Goal: Answer question/provide support

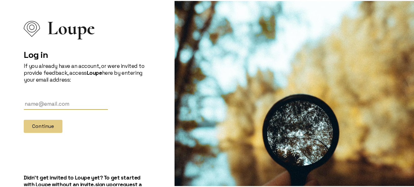
click at [60, 105] on input "text" at bounding box center [66, 103] width 84 height 12
type input "[EMAIL_ADDRESS][DOMAIN_NAME]"
click at [24, 119] on button "Continue" at bounding box center [43, 125] width 39 height 13
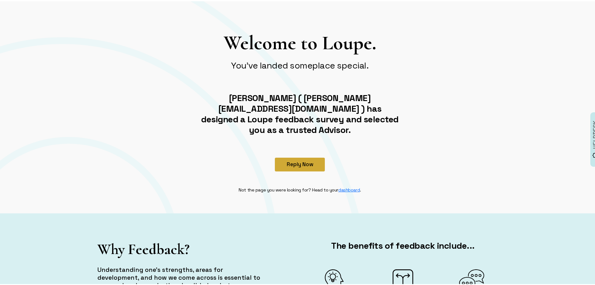
click at [291, 156] on button "Reply Now" at bounding box center [300, 163] width 50 height 14
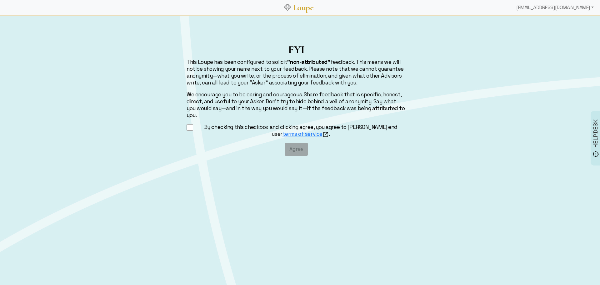
click at [216, 123] on label "By checking this checkbox and clicking agree, you agree to Loupe's end user ter…" at bounding box center [301, 130] width 210 height 14
click at [193, 123] on input "By checking this checkbox and clicking agree, you agree to Loupe's end user ter…" at bounding box center [190, 127] width 7 height 8
checkbox input "true"
click at [297, 145] on button "Agree" at bounding box center [296, 149] width 23 height 13
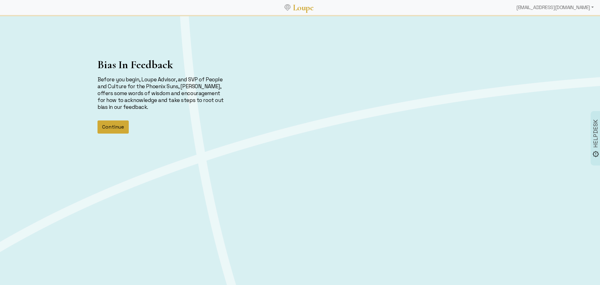
click at [114, 128] on button "Continue" at bounding box center [113, 126] width 31 height 13
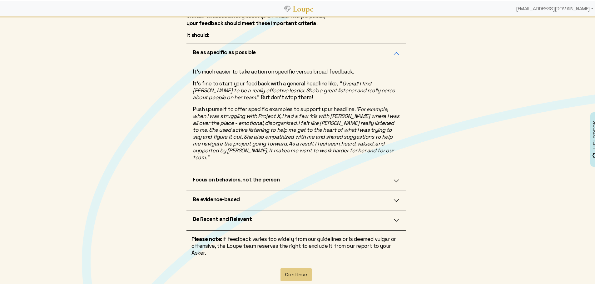
scroll to position [125, 0]
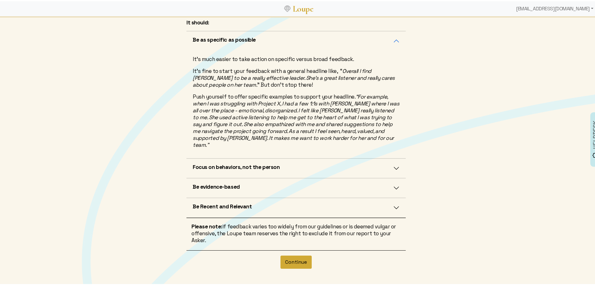
click at [296, 254] on button "Continue" at bounding box center [296, 260] width 31 height 13
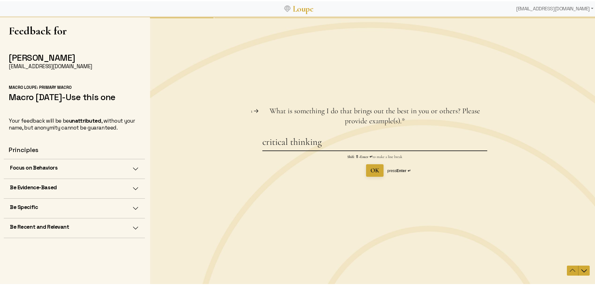
click at [337, 142] on textarea "critical thinking" at bounding box center [375, 143] width 225 height 14
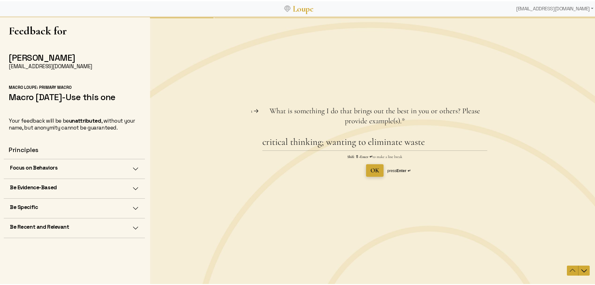
click at [371, 169] on span "OK" at bounding box center [375, 170] width 9 height 8
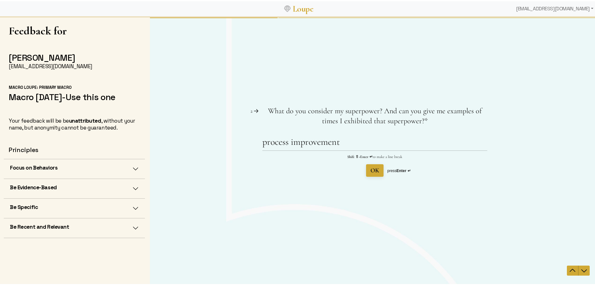
click at [255, 109] on icon at bounding box center [256, 110] width 5 height 5
click at [569, 273] on icon "Navigate to previous question" at bounding box center [573, 270] width 8 height 8
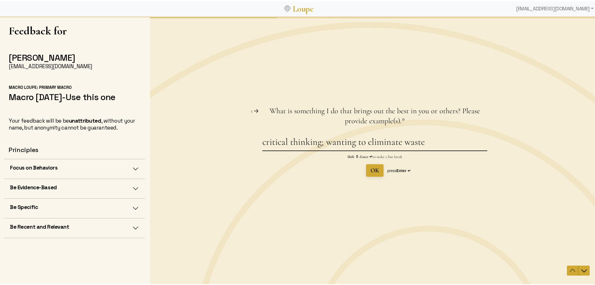
click at [436, 143] on textarea "critical thinking; wanting to eliminate waste" at bounding box center [375, 143] width 225 height 14
type textarea "wanting to eliminate waste; make it better"
click at [373, 172] on span "OK" at bounding box center [375, 170] width 9 height 8
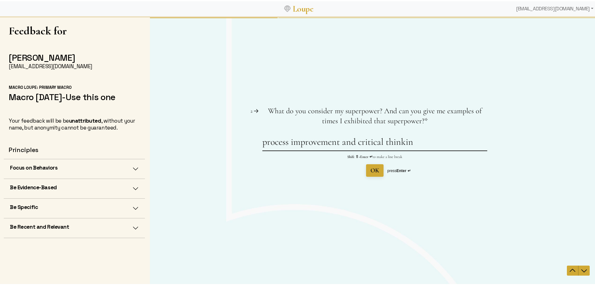
type textarea "process improvement and critical thinking"
type textarea "more emphasis on colloration and team"
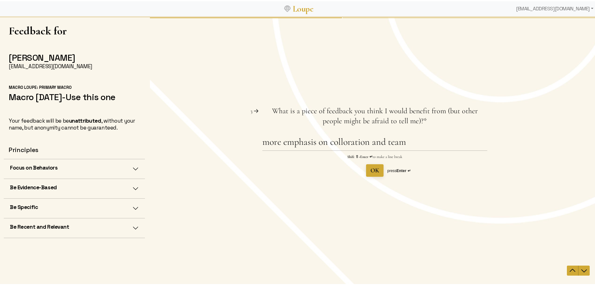
type textarea "process improvement and critical thinking"
drag, startPoint x: 313, startPoint y: 109, endPoint x: 376, endPoint y: 108, distance: 62.2
click at [376, 108] on span "What is a piece of feedback you think I would benefit from (but other people mi…" at bounding box center [375, 115] width 206 height 19
click at [359, 143] on textarea "more emphasis on colloration and team" at bounding box center [375, 143] width 225 height 14
click at [281, 143] on textarea "more emphasis on collaboration and team" at bounding box center [375, 143] width 225 height 14
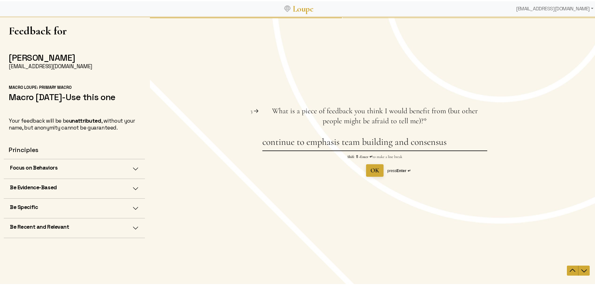
type textarea "continue to emphasis team building and consensus"
click at [377, 169] on span "OK" at bounding box center [375, 170] width 9 height 8
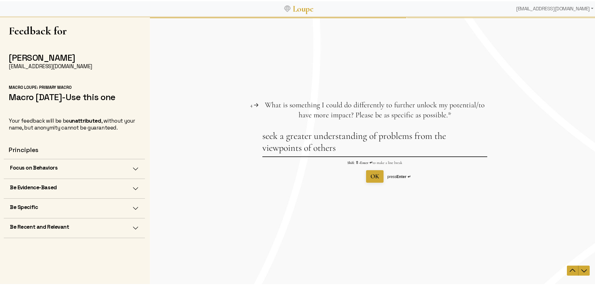
drag, startPoint x: 344, startPoint y: 151, endPoint x: 237, endPoint y: 132, distance: 108.5
click at [237, 132] on div "Question 4 4 What is something I could do differently to further unlock my pote…" at bounding box center [375, 141] width 450 height 83
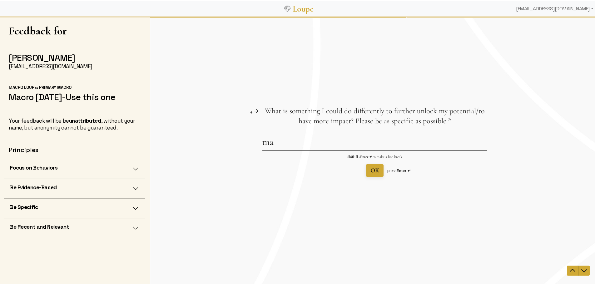
type textarea "m"
type textarea "g"
type textarea "o"
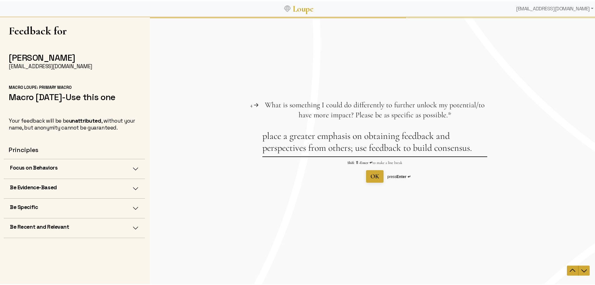
type textarea "place a greater emphasis on obtaining feedback and perspectives from others; us…"
click at [371, 177] on span "OK" at bounding box center [375, 176] width 9 height 8
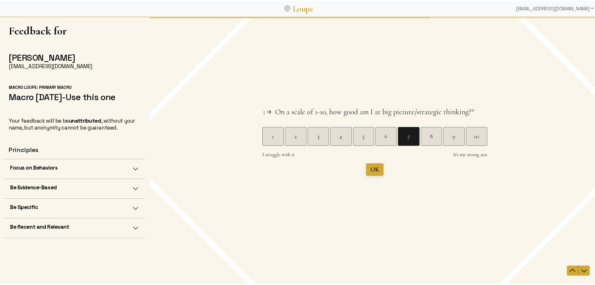
click at [404, 138] on div "7" at bounding box center [408, 136] width 21 height 9
click at [407, 141] on div "7" at bounding box center [408, 136] width 21 height 19
click at [373, 173] on div "Question 4 4 What is something I could do differently to further unlock my pote…" at bounding box center [375, 151] width 450 height 268
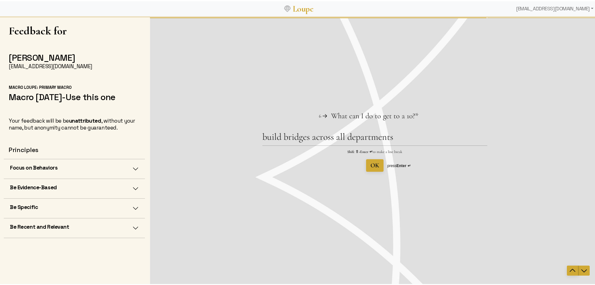
click at [571, 270] on icon "Navigate to previous question" at bounding box center [573, 269] width 6 height 3
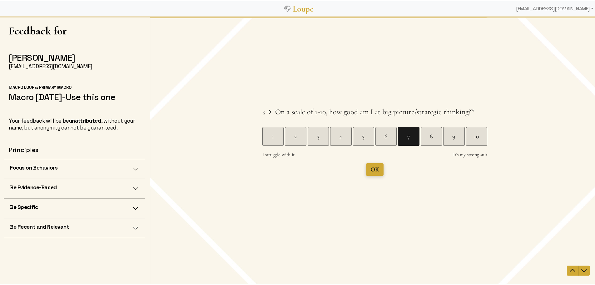
click at [376, 174] on button "OK" at bounding box center [375, 169] width 18 height 13
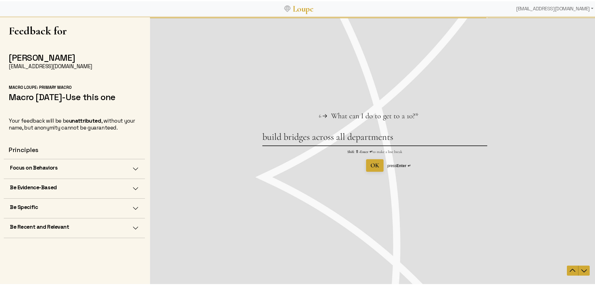
drag, startPoint x: 400, startPoint y: 138, endPoint x: 241, endPoint y: 132, distance: 159.5
click at [241, 132] on div "Question 6 6 What can I do to get to a 10? This question is required. * build b…" at bounding box center [375, 141] width 450 height 61
drag, startPoint x: 292, startPoint y: 140, endPoint x: 310, endPoint y: 137, distance: 18.7
click at [293, 140] on textarea "broaden perspectives" at bounding box center [375, 138] width 225 height 14
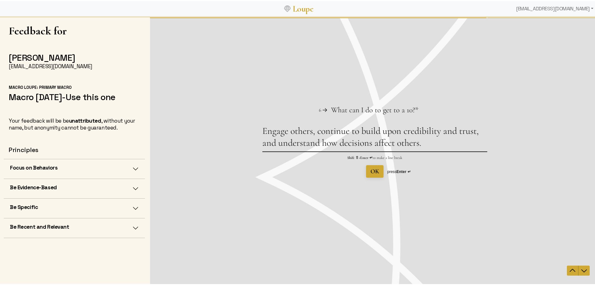
type textarea "Engage others, continue to build upon credibility and trust, and understand how…"
click at [376, 171] on span "OK" at bounding box center [375, 171] width 9 height 8
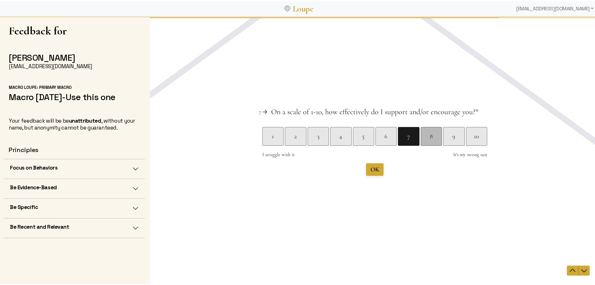
click at [429, 143] on div "8" at bounding box center [431, 136] width 21 height 19
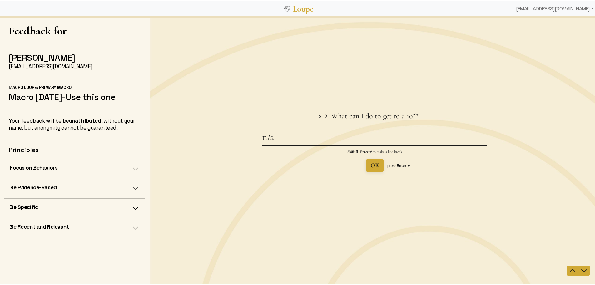
type textarea "n/a"
click at [377, 168] on span "OK" at bounding box center [375, 165] width 9 height 8
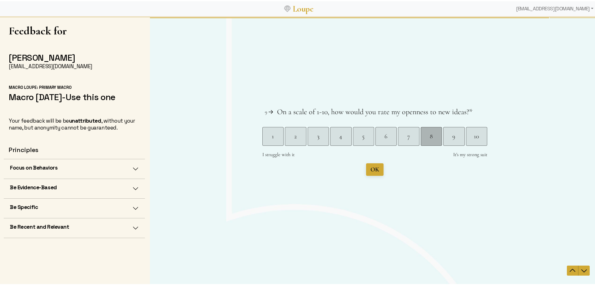
click at [428, 139] on div "8" at bounding box center [431, 136] width 21 height 9
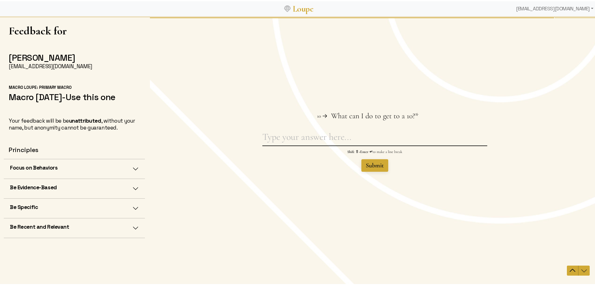
click at [428, 139] on textarea "What can I do to get to a 10? This question is required." at bounding box center [375, 138] width 225 height 14
click at [569, 269] on icon "Navigate to previous question" at bounding box center [573, 270] width 8 height 8
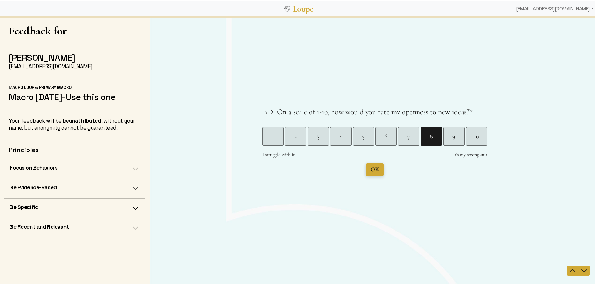
click at [375, 169] on span "OK" at bounding box center [375, 169] width 9 height 8
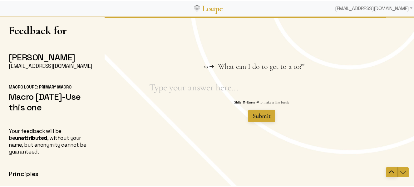
click at [390, 171] on icon "Navigate to previous question" at bounding box center [392, 172] width 8 height 8
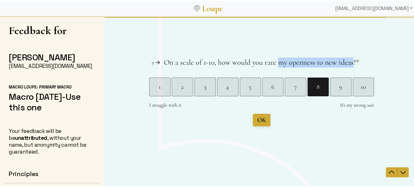
drag, startPoint x: 351, startPoint y: 62, endPoint x: 276, endPoint y: 62, distance: 75.0
click at [276, 62] on span "On a scale of 1-10, how would you rate my openness to new ideas?" at bounding box center [260, 62] width 192 height 9
copy span "my openness to new ideas"
click at [263, 122] on span "OK" at bounding box center [262, 120] width 9 height 8
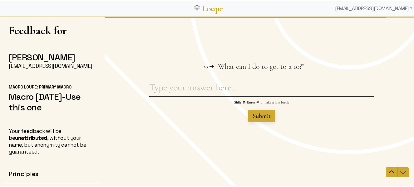
click at [259, 94] on textarea "What can I do to get to a 10? This question is required." at bounding box center [261, 89] width 225 height 14
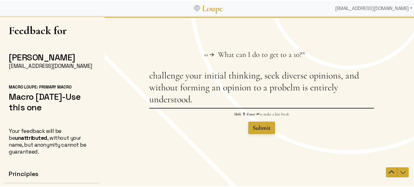
type textarea "challenge your initial thinking, seek diverse opinions, and without forming an …"
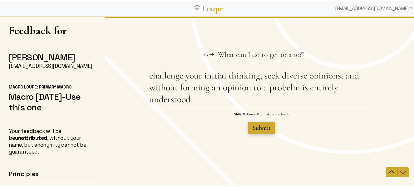
click at [263, 124] on span "Submit" at bounding box center [262, 128] width 18 height 8
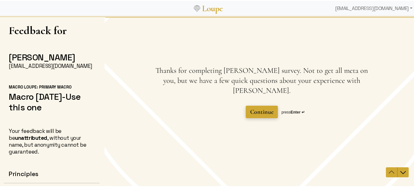
click at [262, 109] on span "Continue" at bounding box center [261, 112] width 23 height 8
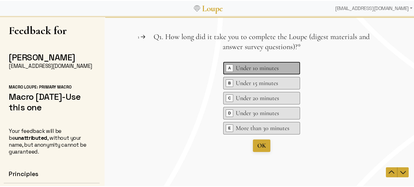
click at [269, 68] on div "Under 10 minutes" at bounding box center [263, 68] width 54 height 9
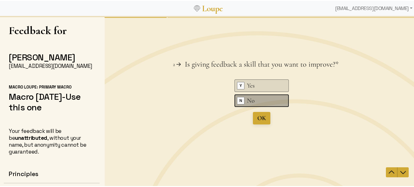
click at [253, 103] on div "No" at bounding box center [262, 100] width 31 height 9
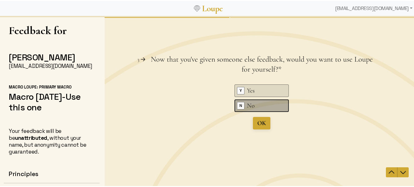
click at [259, 103] on div "No" at bounding box center [262, 105] width 31 height 9
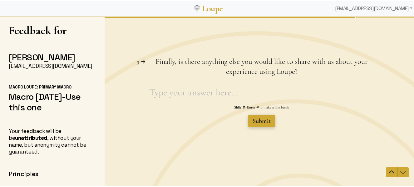
click at [260, 122] on span "Submit" at bounding box center [262, 121] width 18 height 8
